Goal: Information Seeking & Learning: Check status

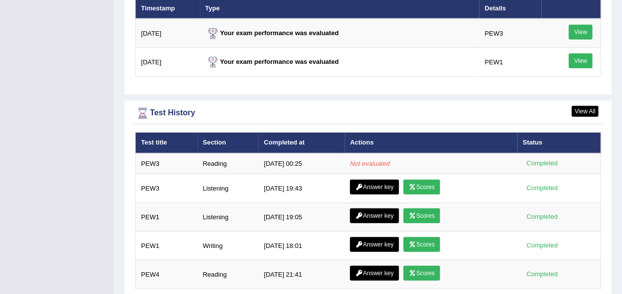
scroll to position [1257, 0]
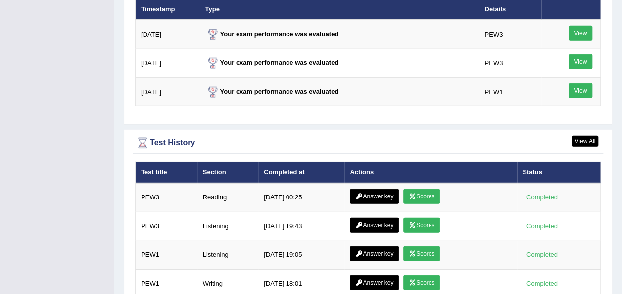
scroll to position [1321, 0]
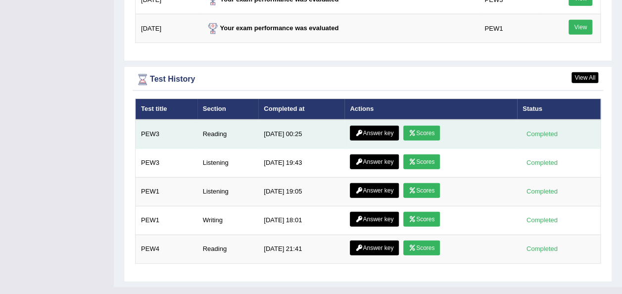
click at [423, 126] on link "Scores" at bounding box center [421, 133] width 37 height 15
click at [374, 126] on link "Answer key" at bounding box center [374, 133] width 49 height 15
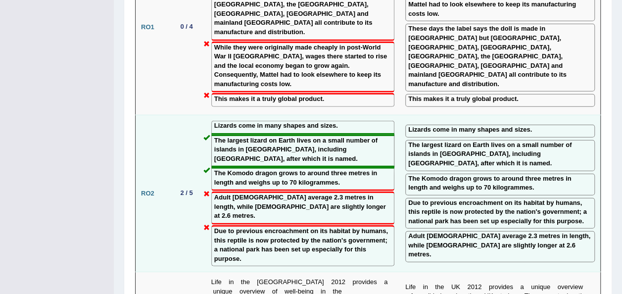
scroll to position [1245, 0]
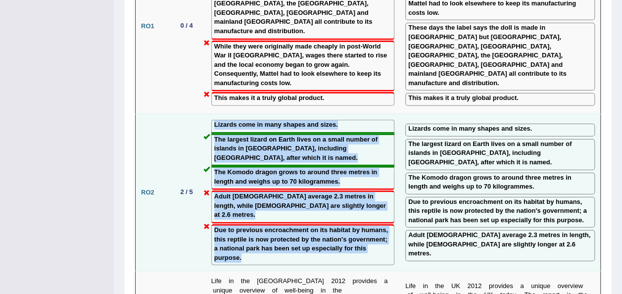
drag, startPoint x: 214, startPoint y: 59, endPoint x: 358, endPoint y: 169, distance: 181.4
click at [358, 169] on td "Lizards come in many shapes and sizes. The largest lizard on Earth lives on a s…" at bounding box center [303, 192] width 194 height 157
copy td "Lizards come in many shapes and sizes. The largest lizard on Earth lives on a s…"
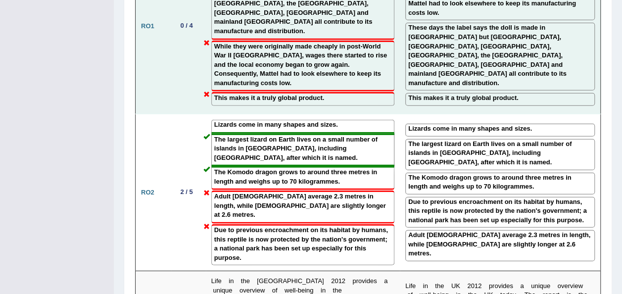
click at [362, 44] on td "The manufacturing of Barbie dolls is a great example of globalisation. These da…" at bounding box center [303, 26] width 194 height 175
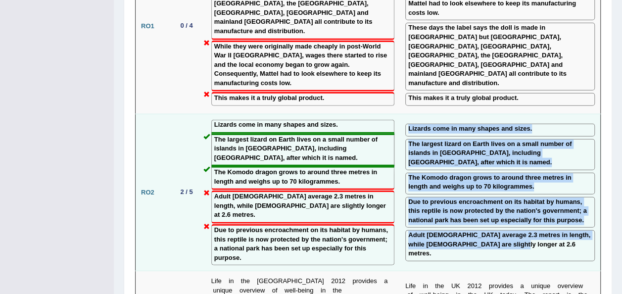
drag, startPoint x: 409, startPoint y: 58, endPoint x: 493, endPoint y: 168, distance: 138.6
click at [493, 168] on td "Lizards come in many shapes and sizes. The largest lizard on Earth lives on a s…" at bounding box center [500, 192] width 200 height 157
copy td "Lizards come in many shapes and sizes. The largest lizard on Earth lives on a s…"
